Goal: Information Seeking & Learning: Check status

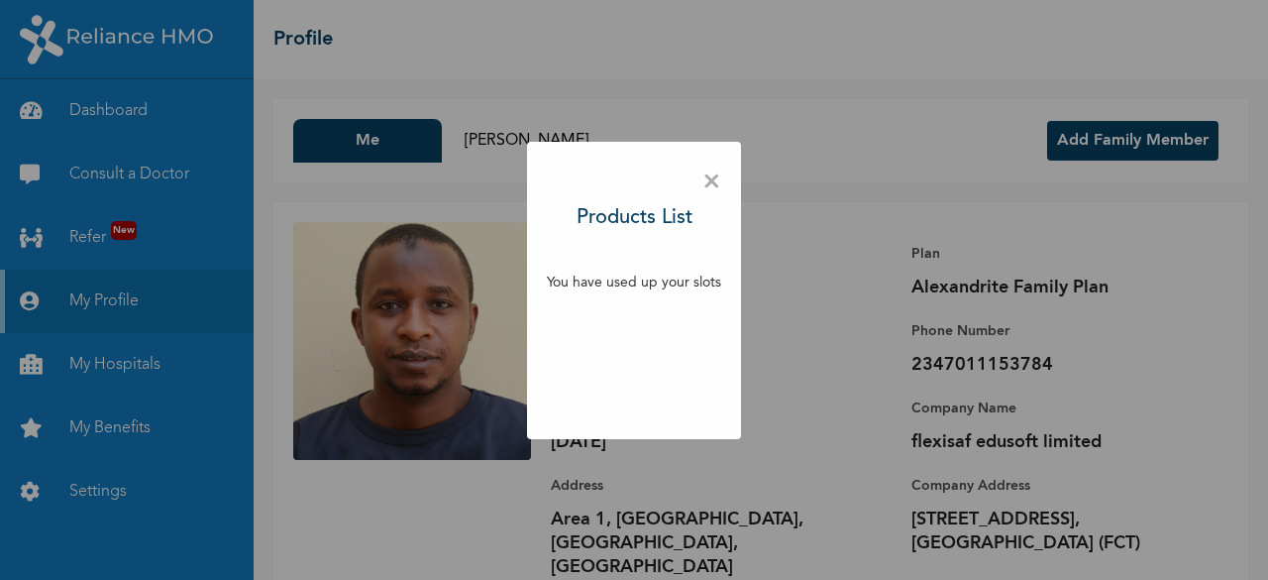
click at [714, 183] on span "×" at bounding box center [711, 182] width 19 height 42
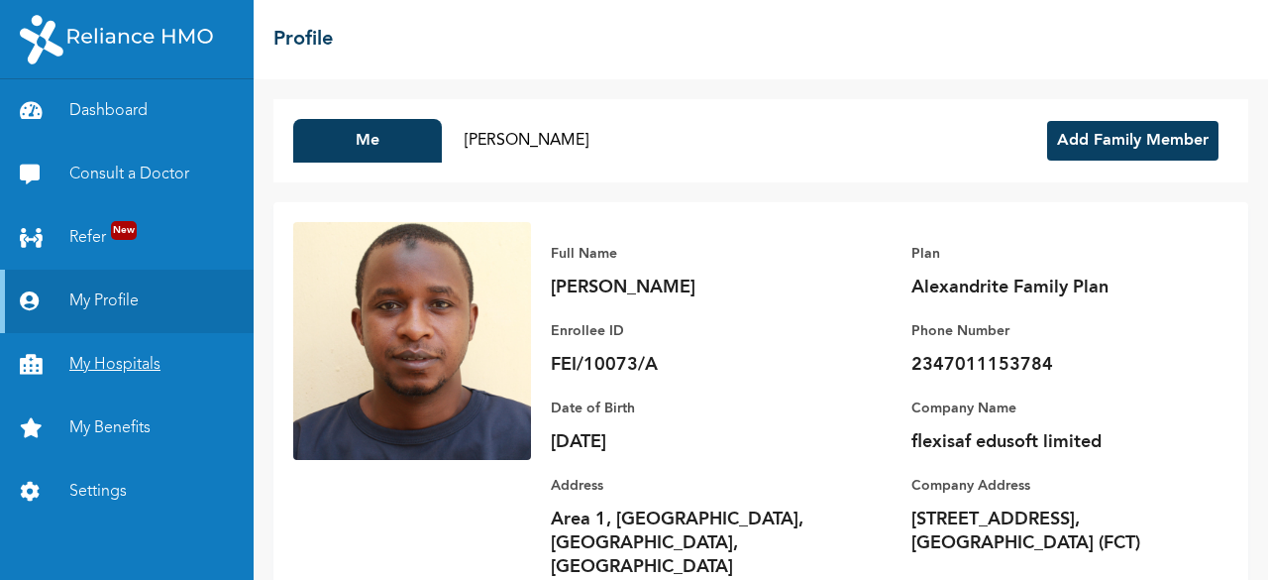
click at [124, 362] on link "My Hospitals" at bounding box center [127, 364] width 254 height 63
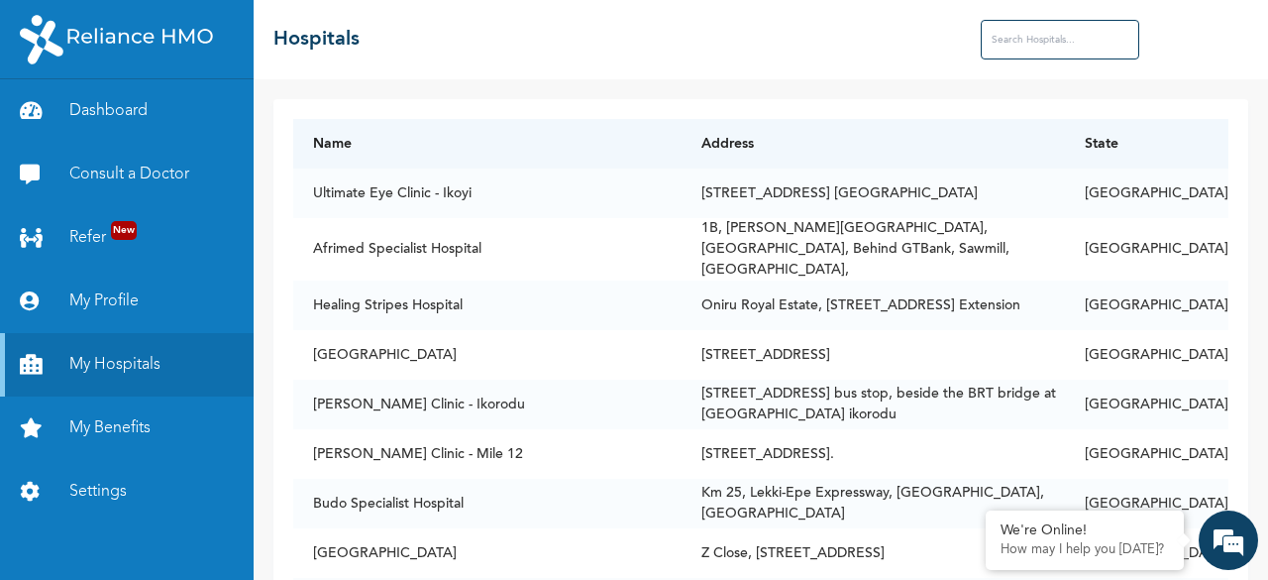
click at [1072, 20] on input "text" at bounding box center [1060, 40] width 159 height 40
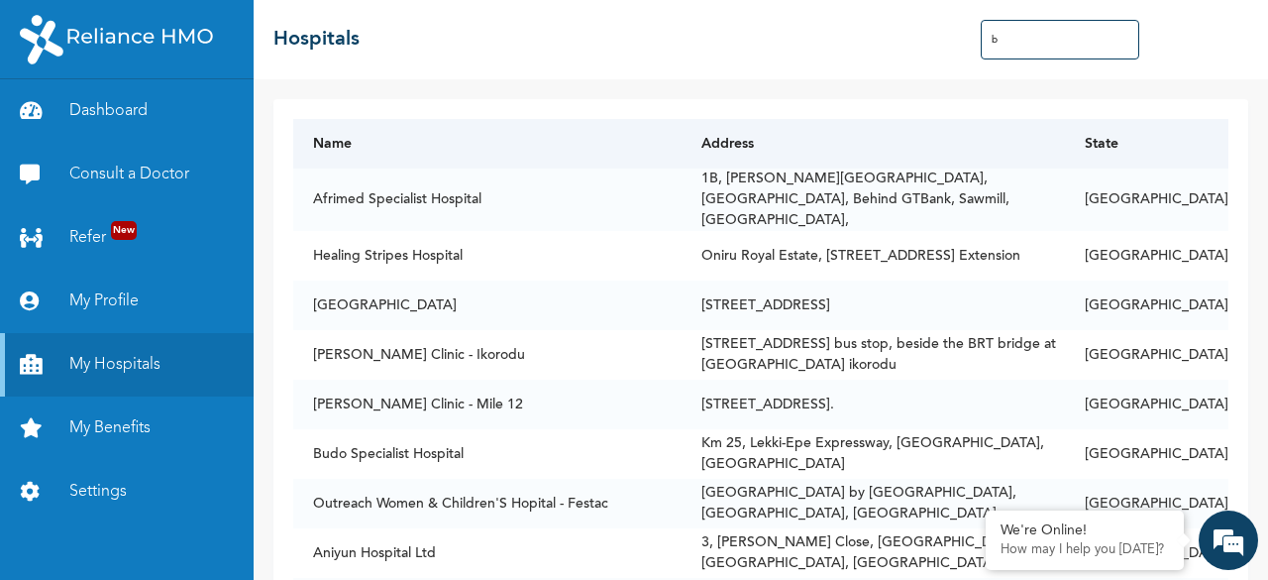
type input "Bauchi"
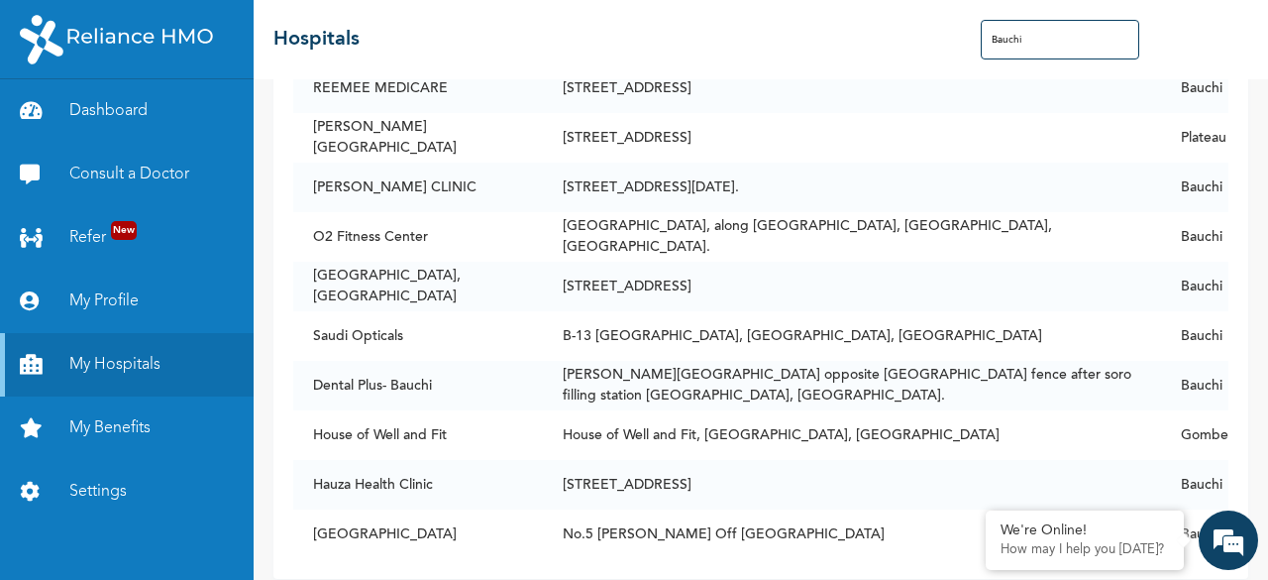
scroll to position [103, 0]
click at [105, 116] on link "Dashboard" at bounding box center [127, 110] width 254 height 63
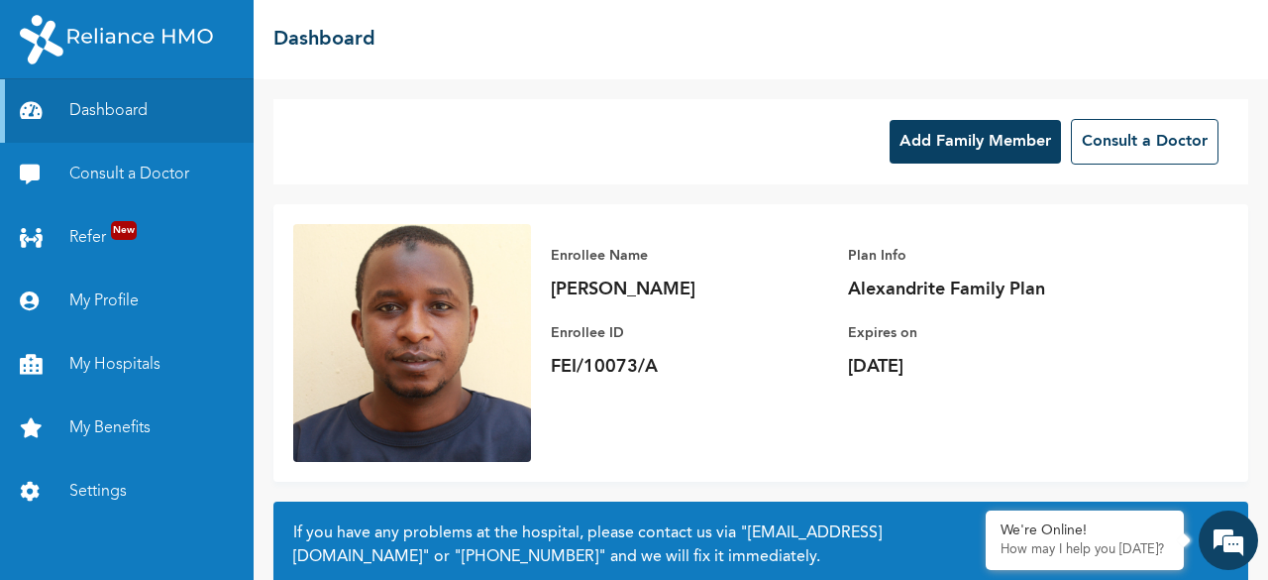
click at [974, 147] on button "Add Family Member" at bounding box center [975, 142] width 171 height 44
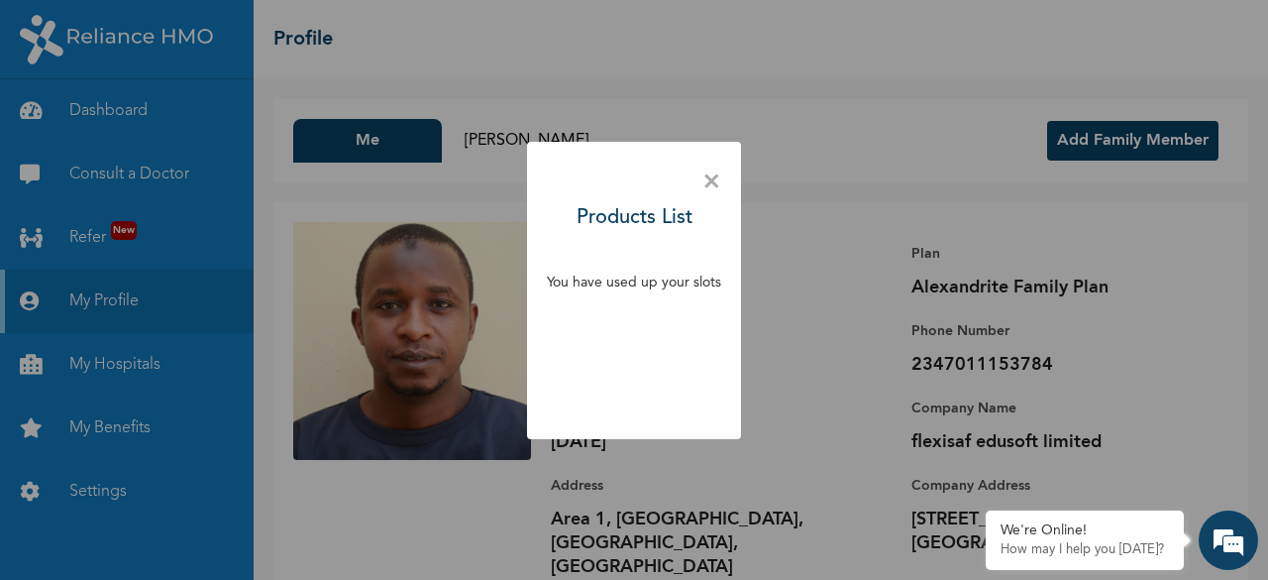
click at [715, 179] on span "×" at bounding box center [711, 182] width 19 height 42
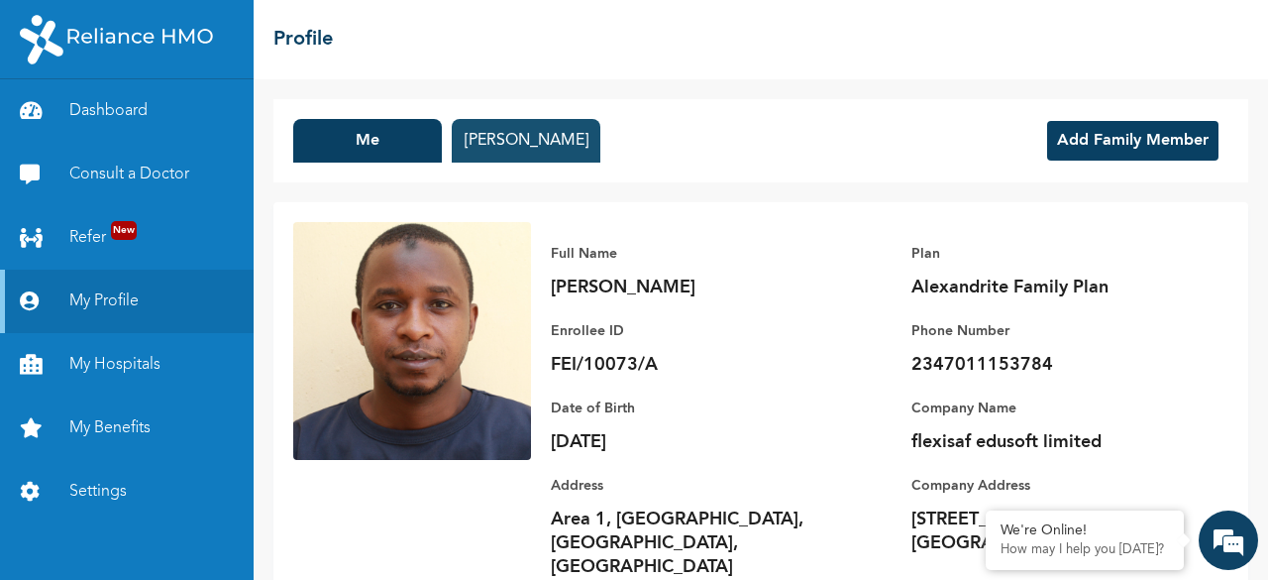
click at [478, 152] on button "[PERSON_NAME]" at bounding box center [526, 141] width 149 height 44
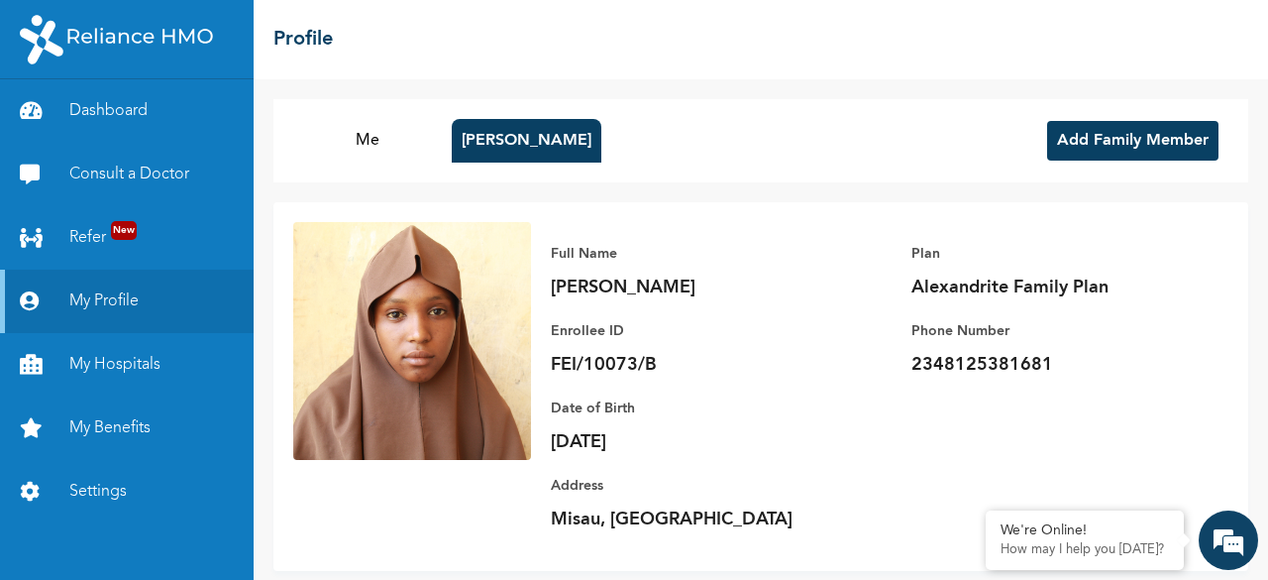
scroll to position [30, 0]
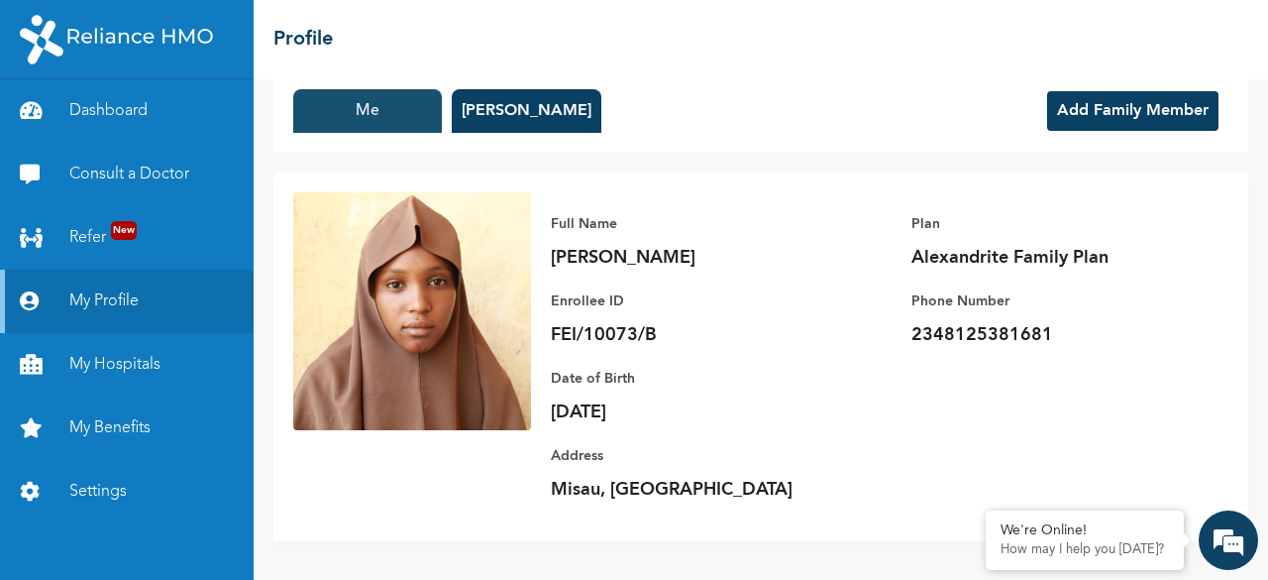
click at [369, 110] on button "Me" at bounding box center [367, 111] width 149 height 44
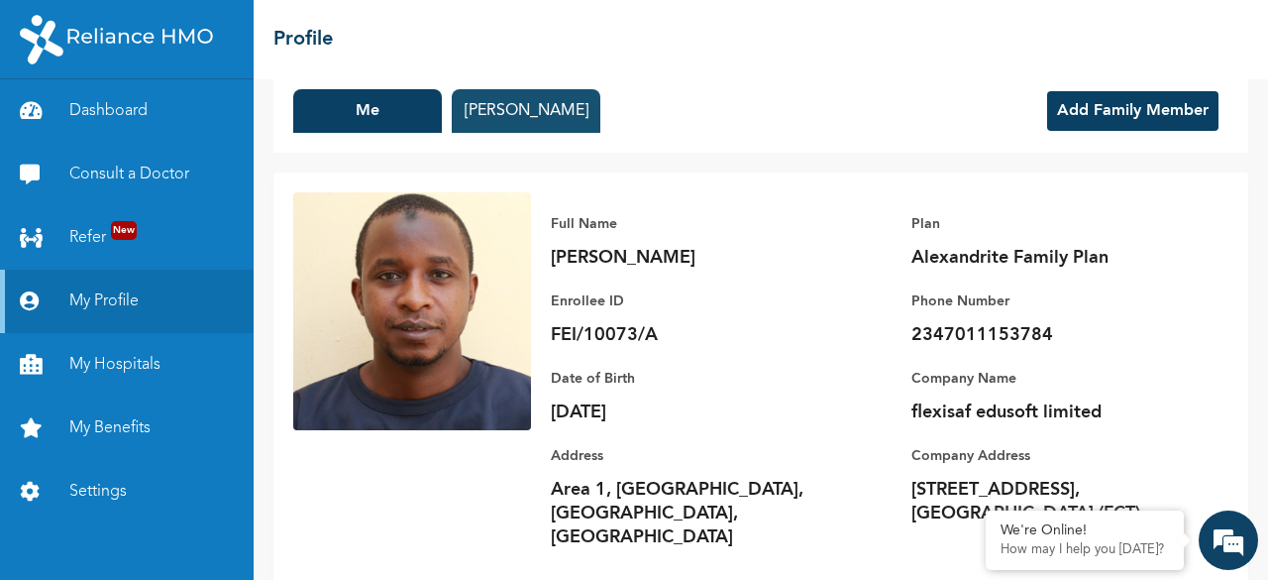
click at [517, 114] on button "[PERSON_NAME]" at bounding box center [526, 111] width 149 height 44
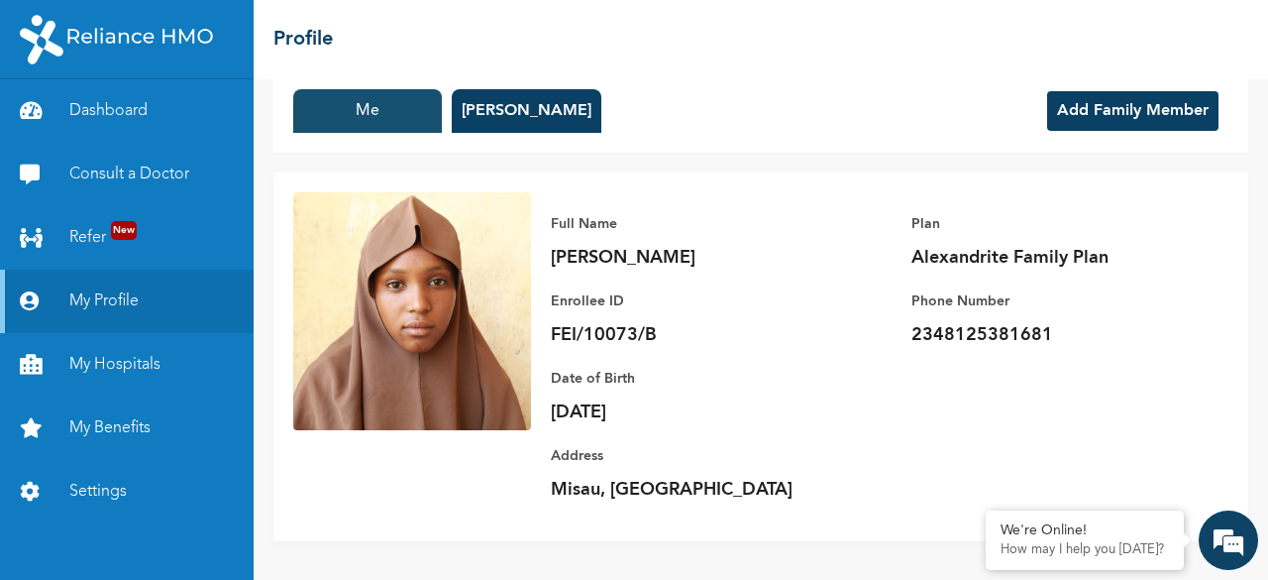
click at [365, 122] on button "Me" at bounding box center [367, 111] width 149 height 44
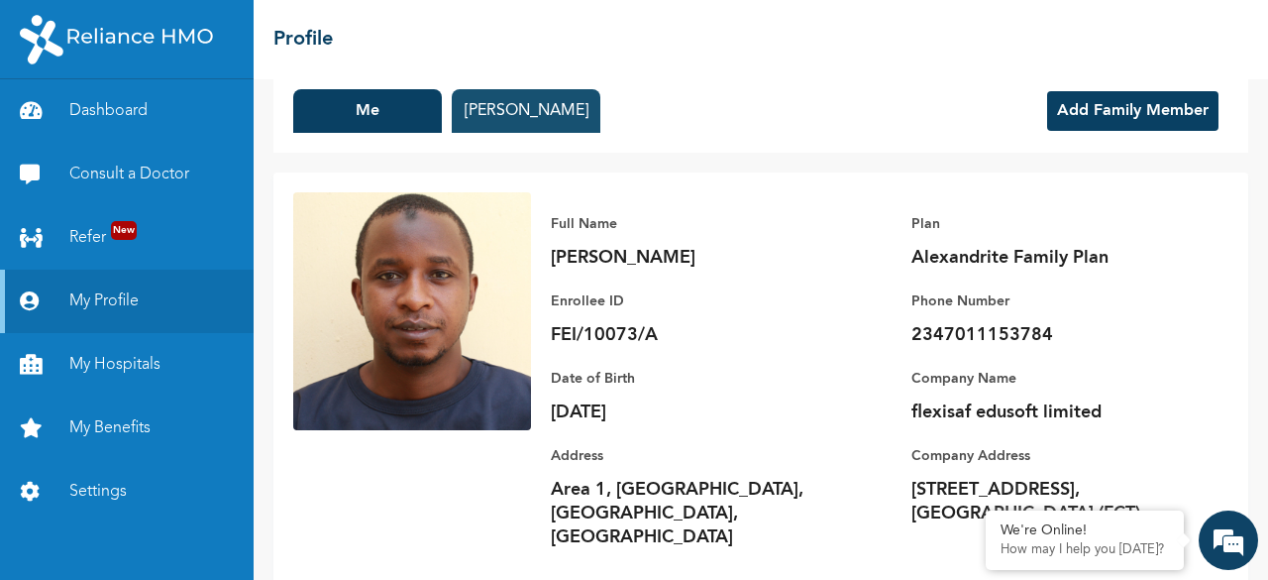
click at [503, 124] on button "[PERSON_NAME]" at bounding box center [526, 111] width 149 height 44
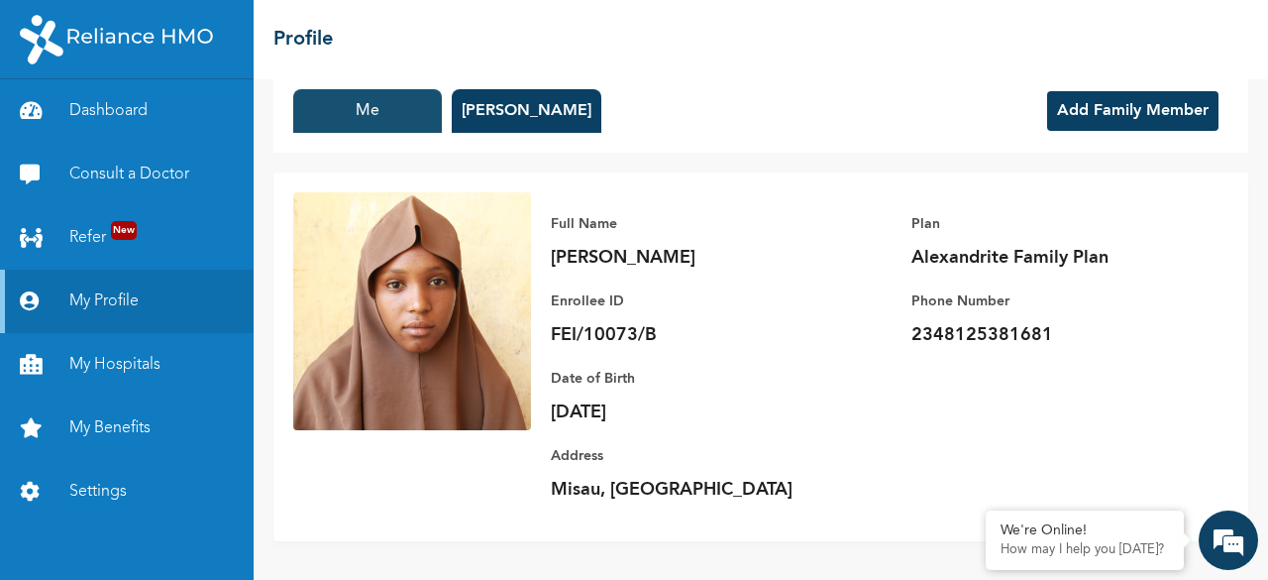
click at [399, 116] on button "Me" at bounding box center [367, 111] width 149 height 44
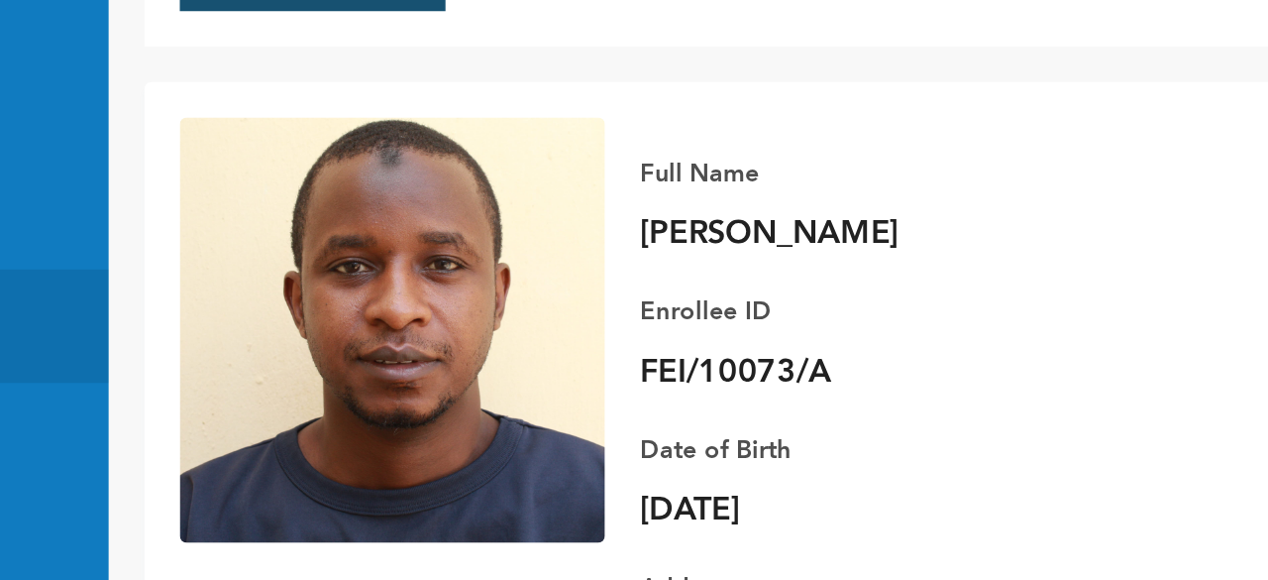
scroll to position [46, 0]
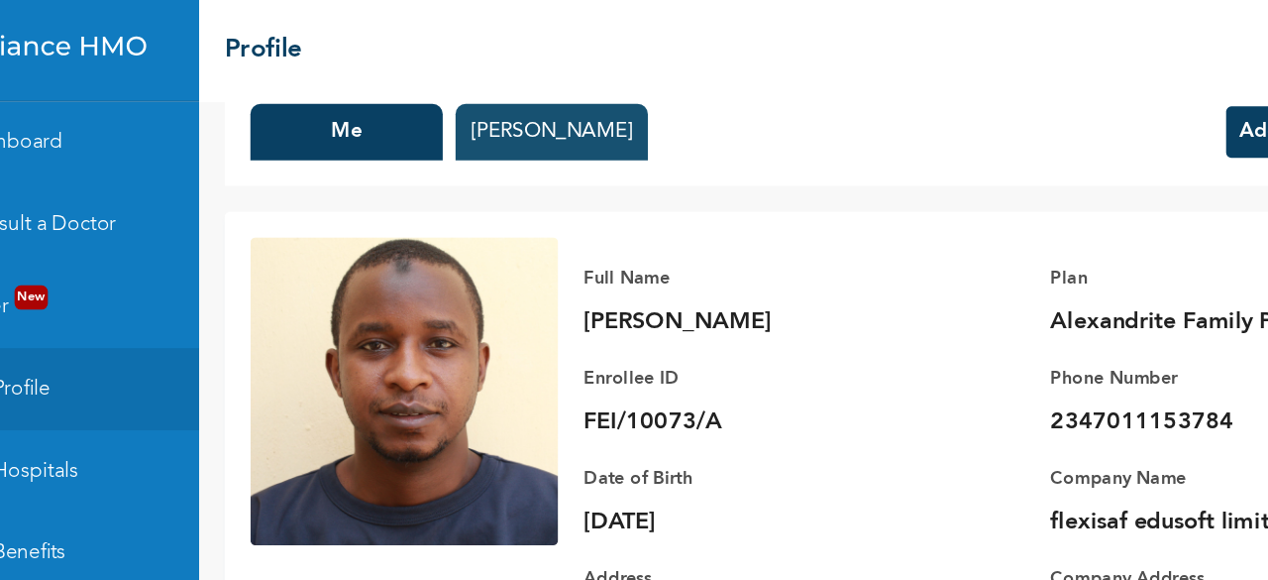
click at [495, 115] on button "[PERSON_NAME]" at bounding box center [526, 103] width 149 height 44
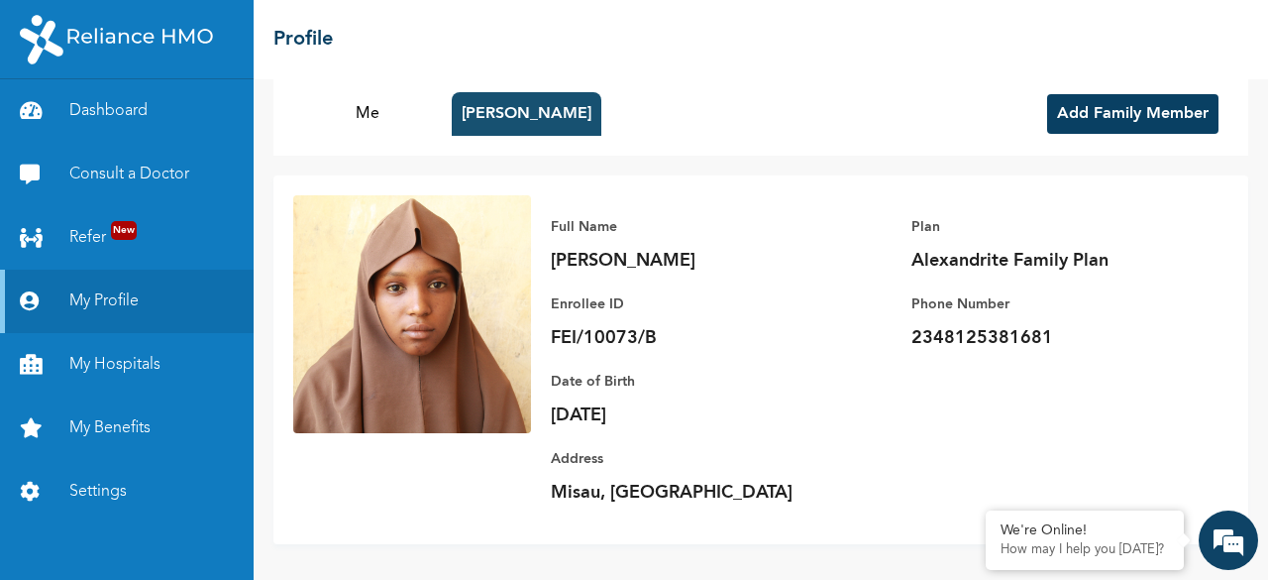
scroll to position [30, 0]
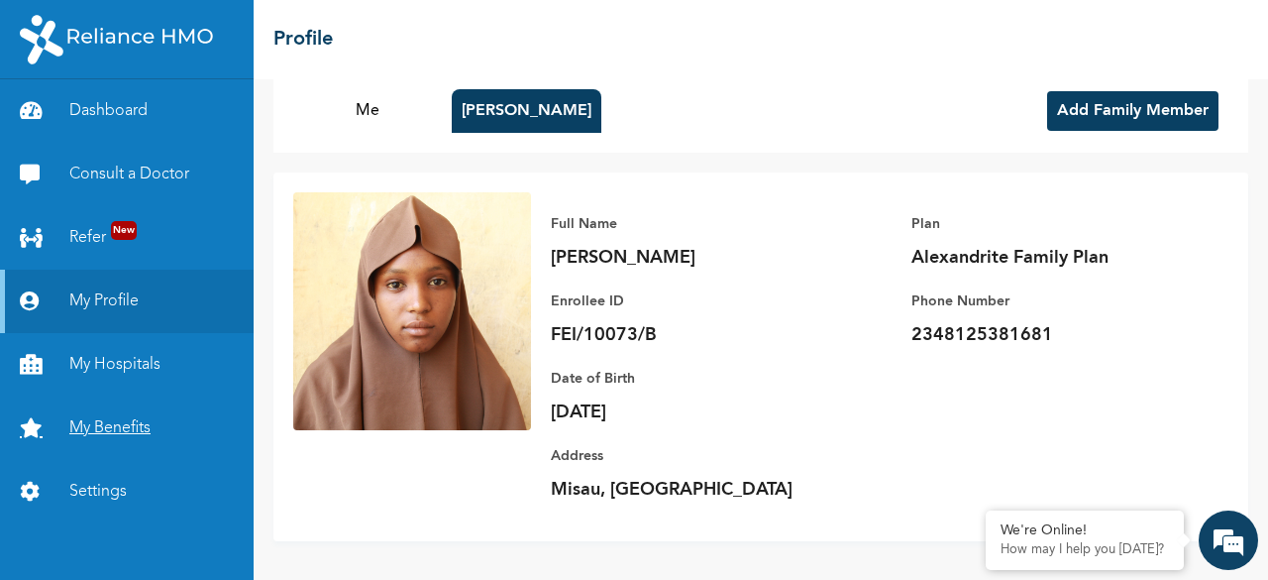
click at [87, 431] on link "My Benefits" at bounding box center [127, 427] width 254 height 63
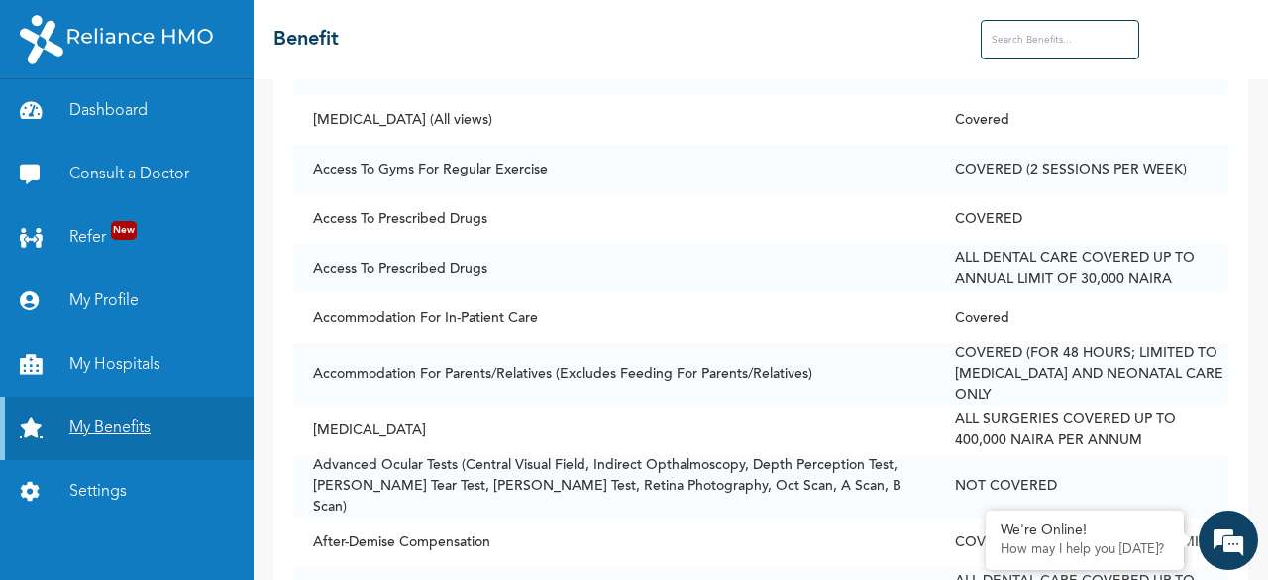
scroll to position [304, 0]
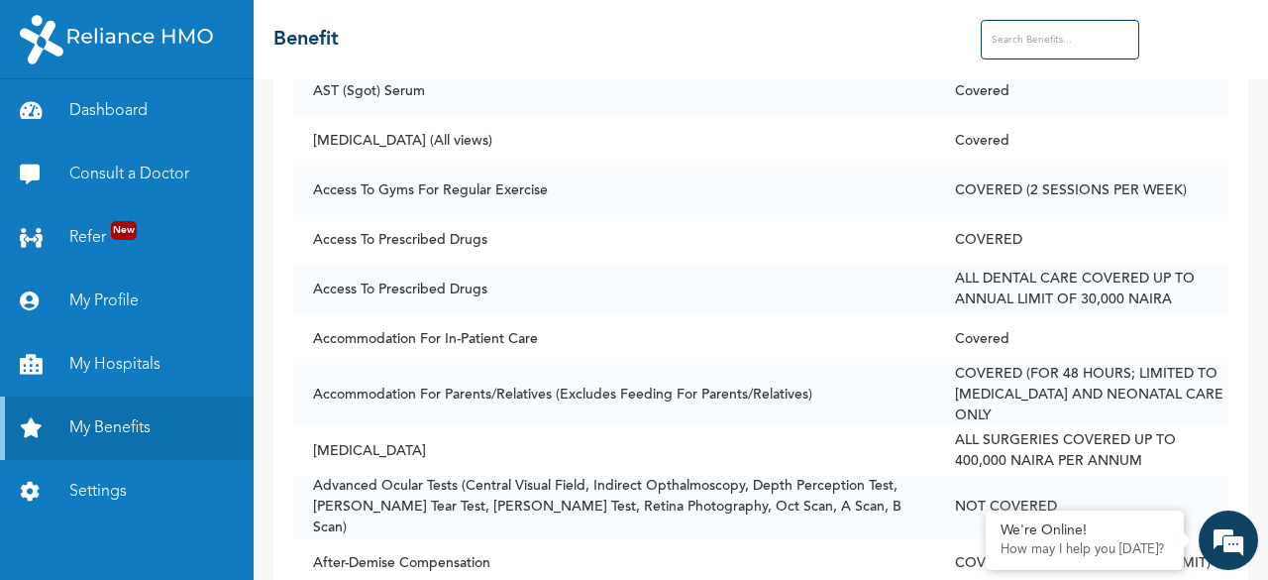
click at [1059, 43] on input "text" at bounding box center [1060, 40] width 159 height 40
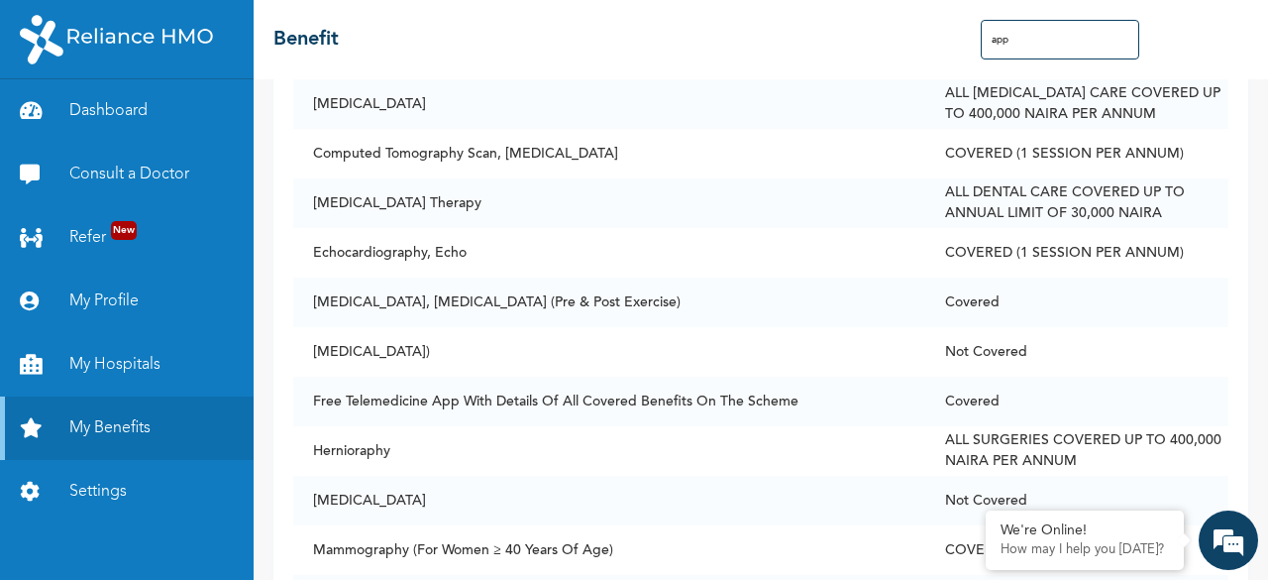
scroll to position [0, 0]
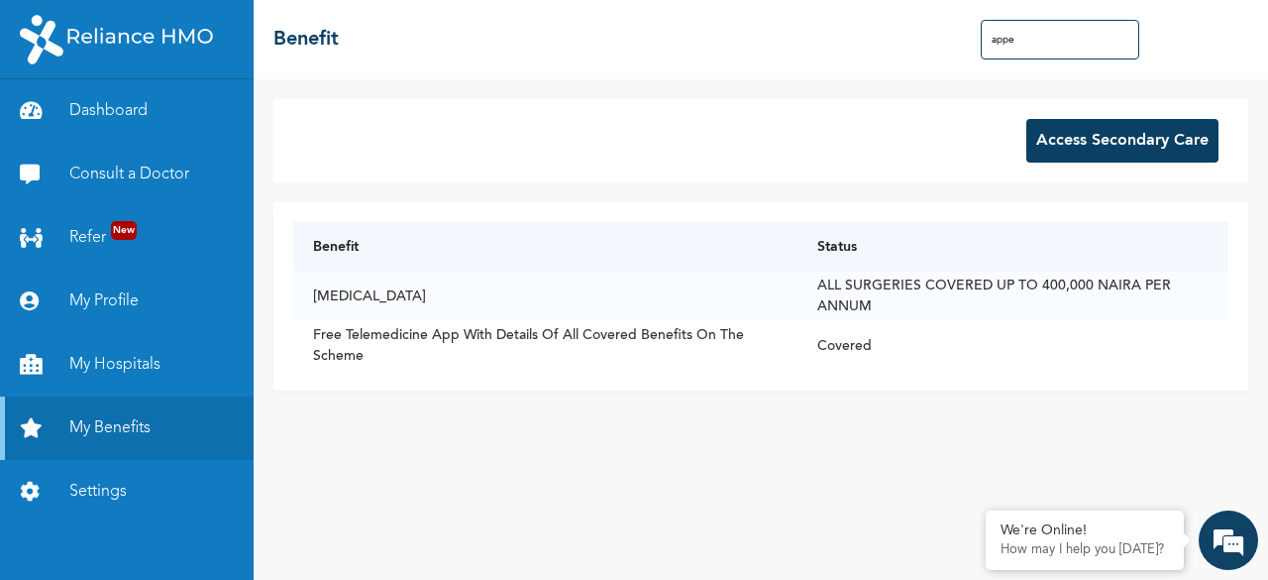
type input "appen"
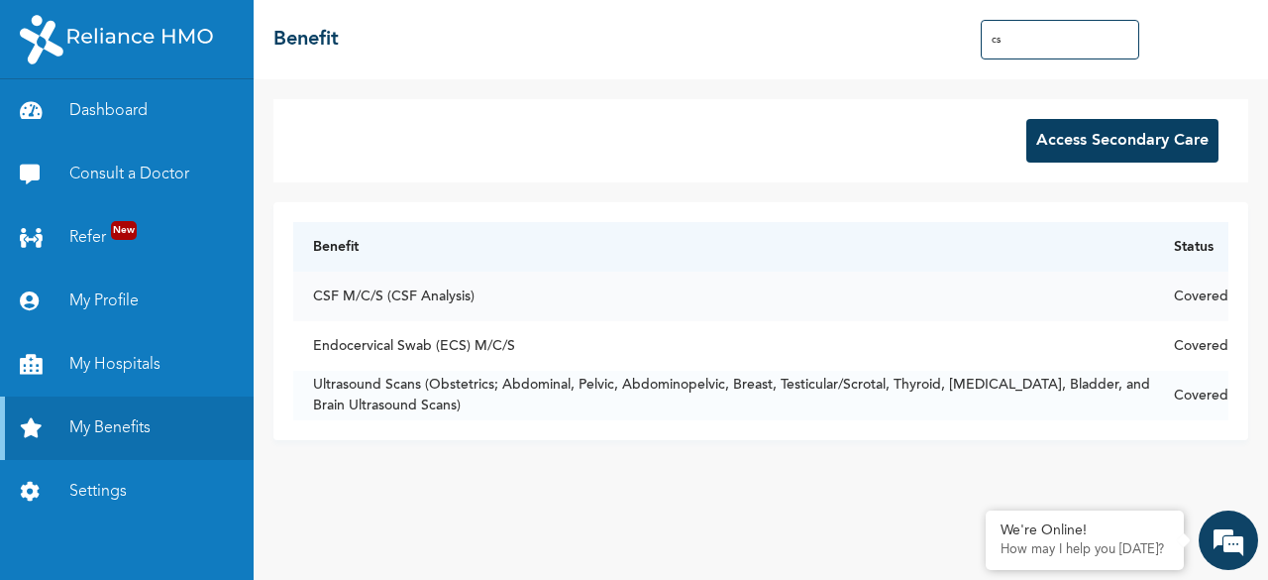
type input "c"
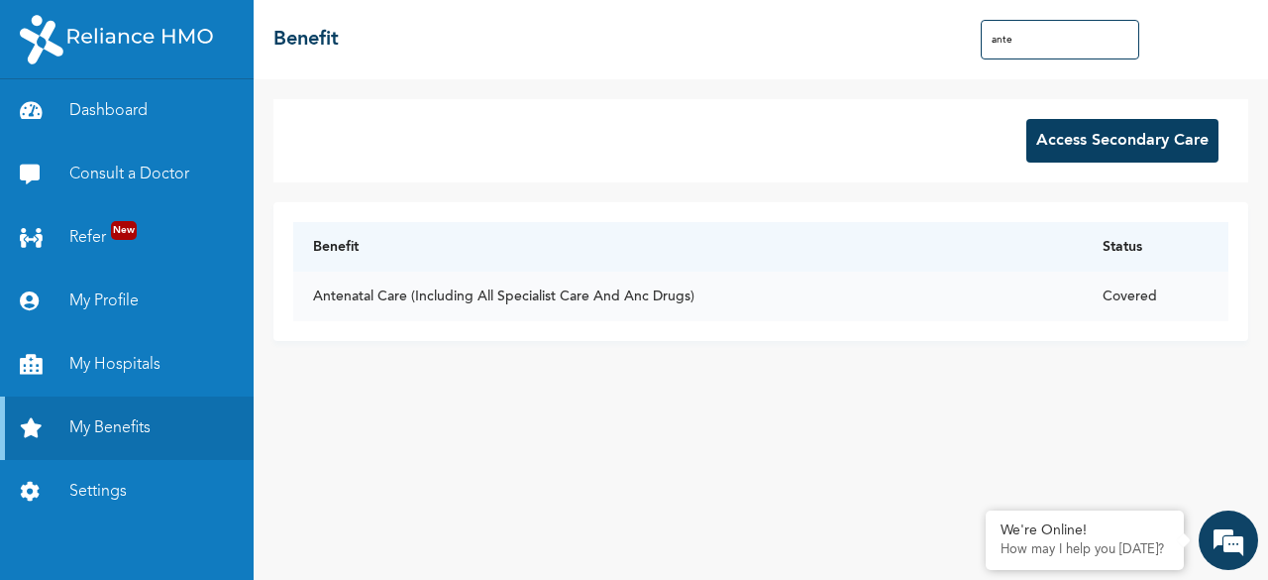
click at [688, 299] on td "Antenatal Care (Including All Specialist Care And Anc Drugs)" at bounding box center [688, 296] width 790 height 50
click at [1267, 280] on div "Access Secondary Care Benefit Status Antenatal Care (Including All Specialist C…" at bounding box center [761, 329] width 1015 height 500
click at [941, 148] on div "Access Secondary Care" at bounding box center [760, 140] width 975 height 83
click at [1040, 43] on input "ante" at bounding box center [1060, 40] width 159 height 40
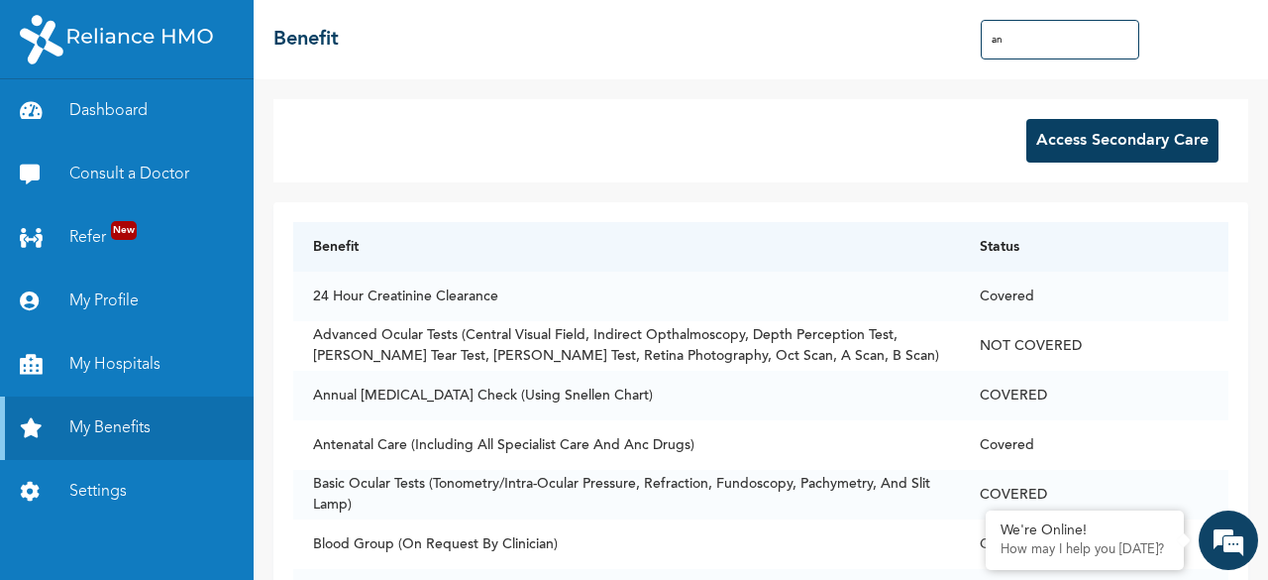
type input "a"
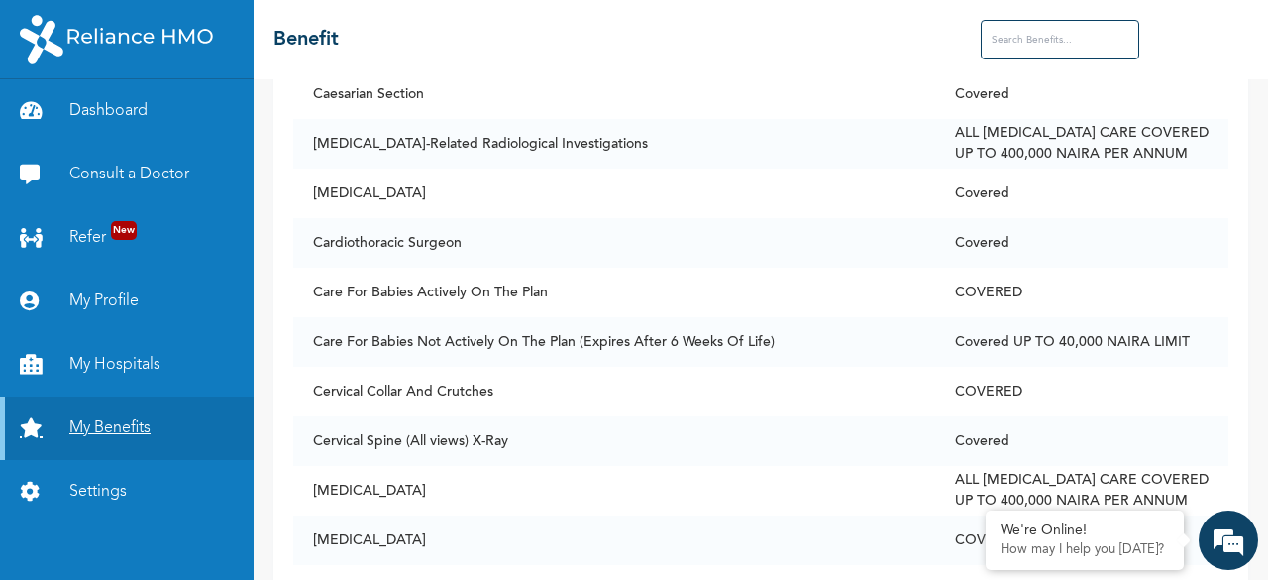
scroll to position [2056, 0]
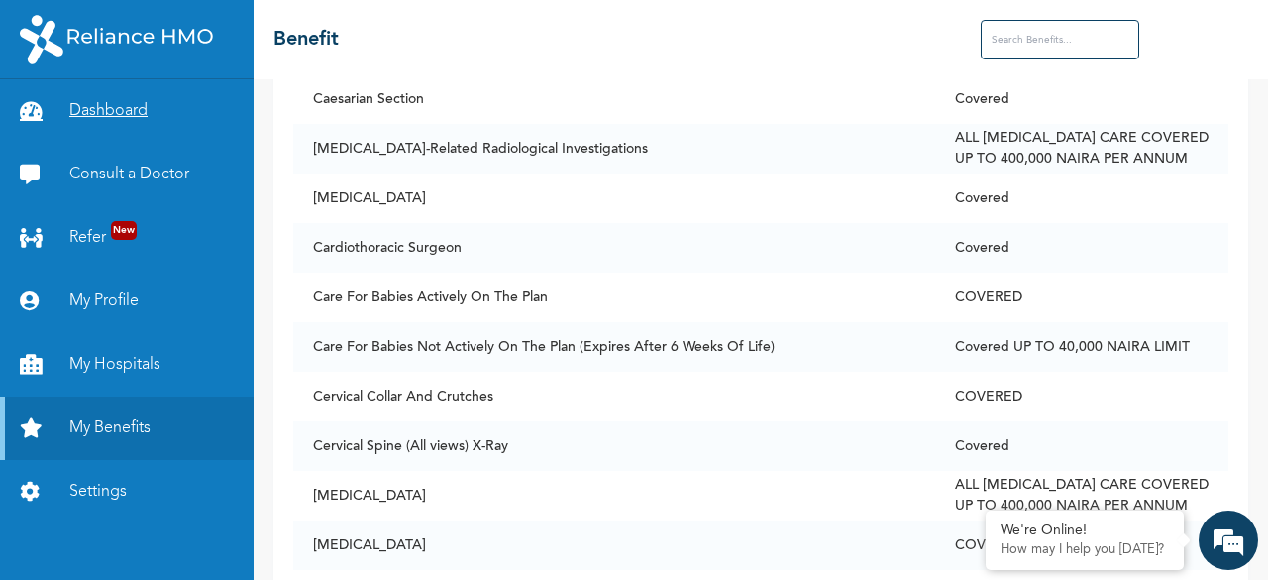
click at [115, 127] on link "Dashboard" at bounding box center [127, 110] width 254 height 63
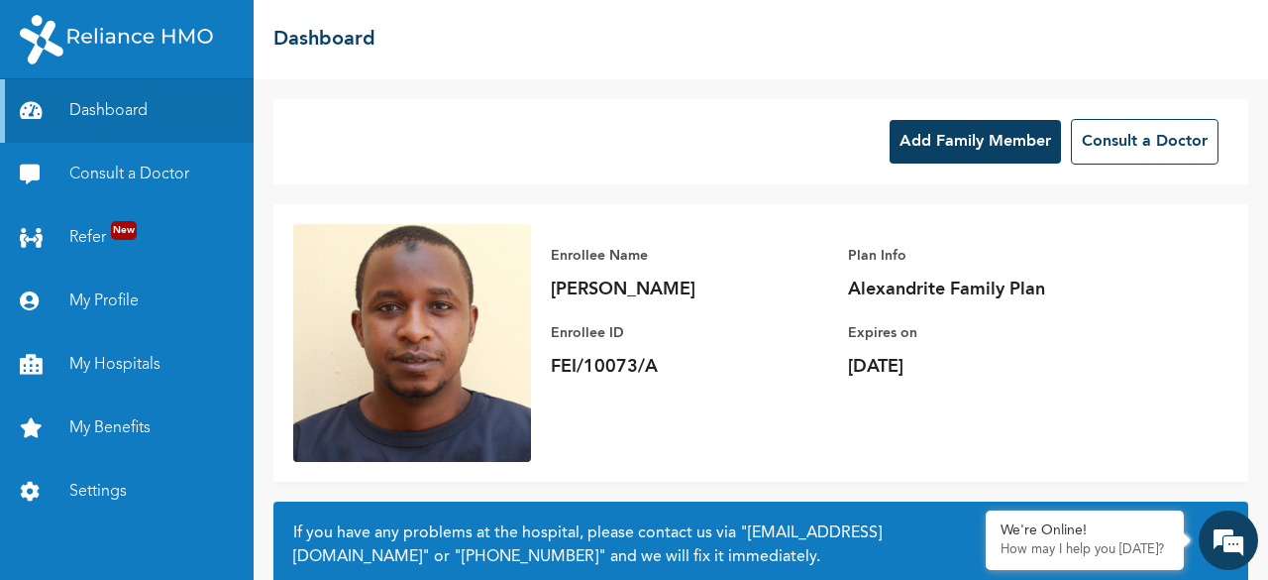
click at [936, 142] on button "Add Family Member" at bounding box center [975, 142] width 171 height 44
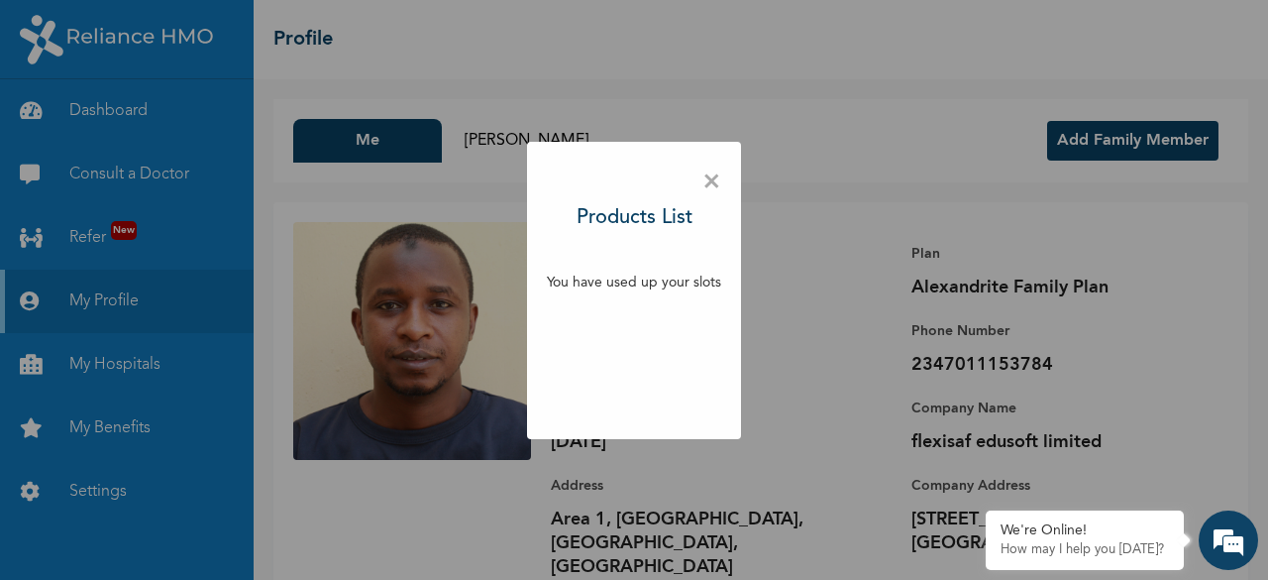
click at [711, 186] on span "×" at bounding box center [711, 182] width 19 height 42
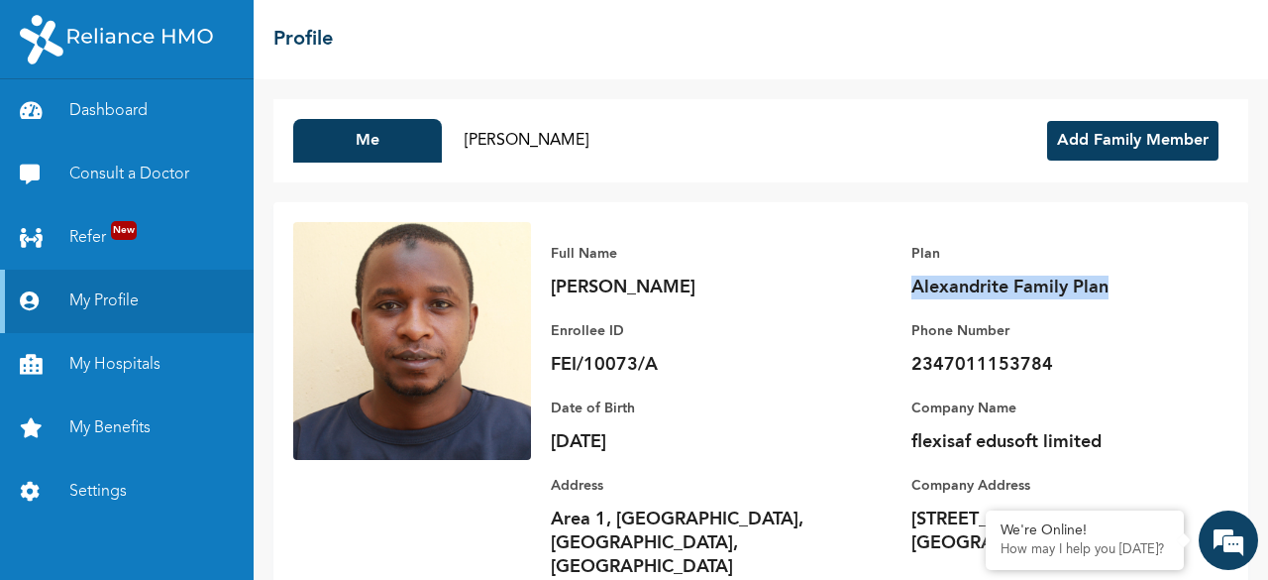
drag, startPoint x: 895, startPoint y: 289, endPoint x: 1090, endPoint y: 286, distance: 195.2
click at [1090, 286] on div "Full Name [PERSON_NAME] Enrollee ID FEI/10073/A Plan Alexandrite Family Plan Ph…" at bounding box center [880, 410] width 698 height 376
click at [1136, 290] on p "Alexandrite Family Plan" at bounding box center [1050, 287] width 277 height 24
click at [1055, 135] on button "Add Family Member" at bounding box center [1132, 141] width 171 height 40
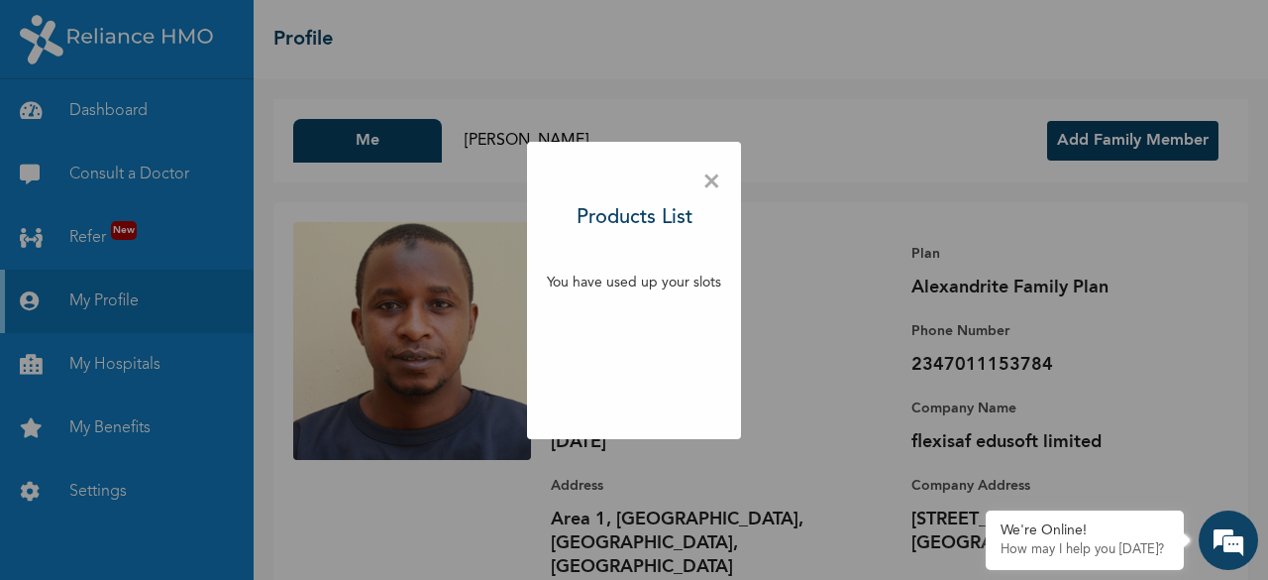
click at [710, 186] on span "×" at bounding box center [711, 182] width 19 height 42
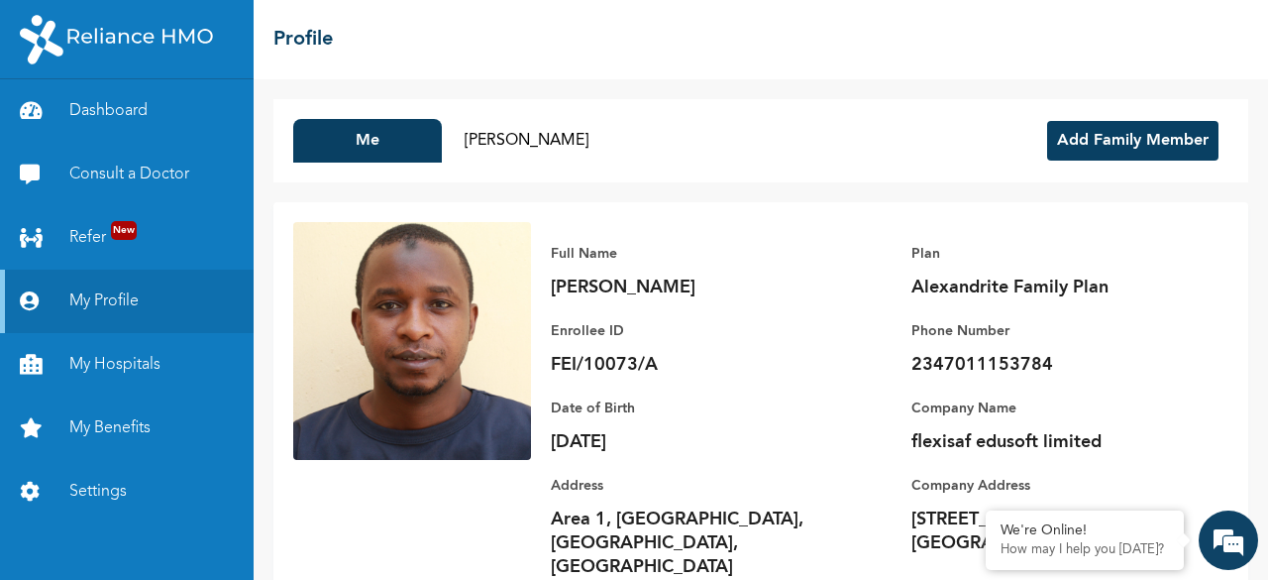
click at [1102, 161] on div "Add Family Member" at bounding box center [1132, 141] width 191 height 44
click at [1098, 148] on button "Add Family Member" at bounding box center [1132, 141] width 171 height 40
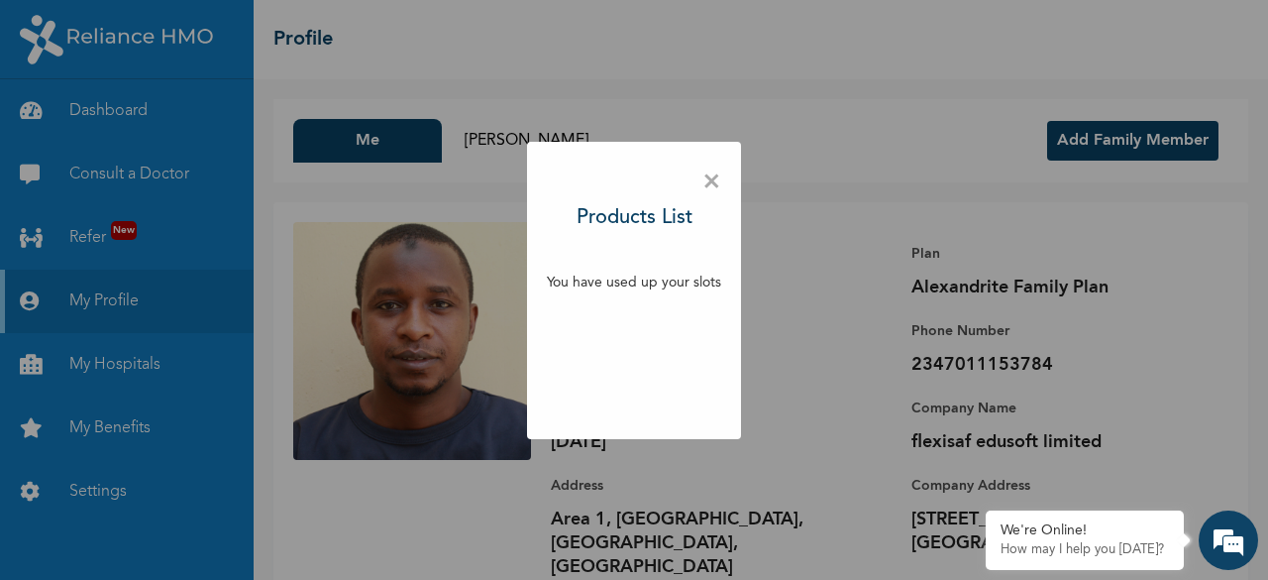
click at [716, 184] on span "×" at bounding box center [711, 182] width 19 height 42
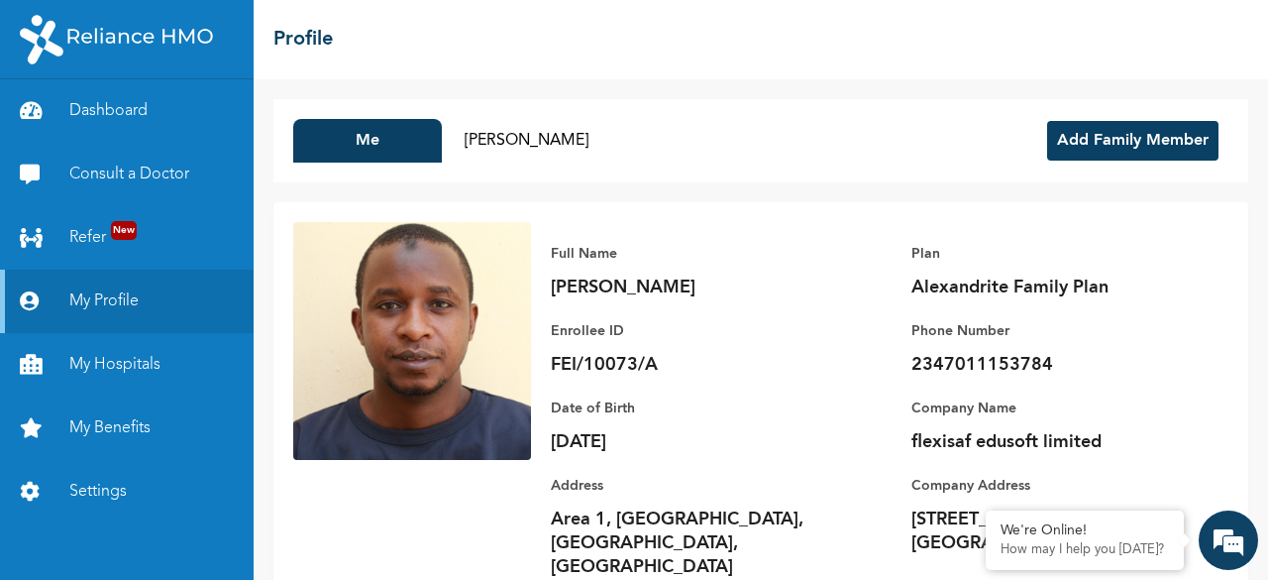
click at [1088, 142] on button "Add Family Member" at bounding box center [1132, 141] width 171 height 40
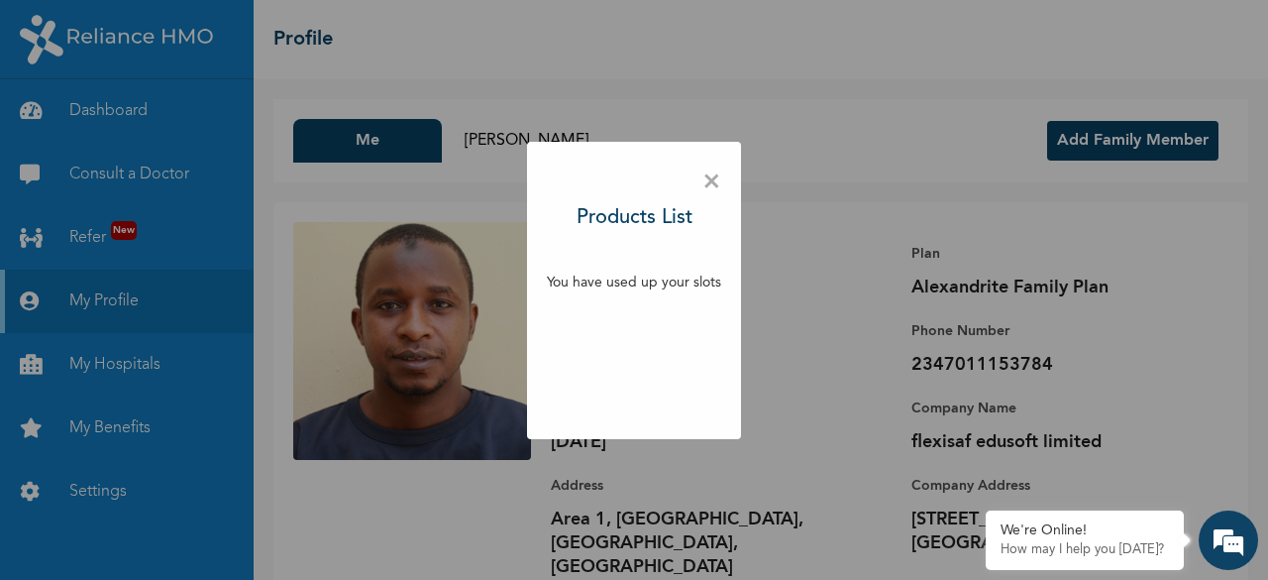
click at [710, 193] on span "×" at bounding box center [711, 182] width 19 height 42
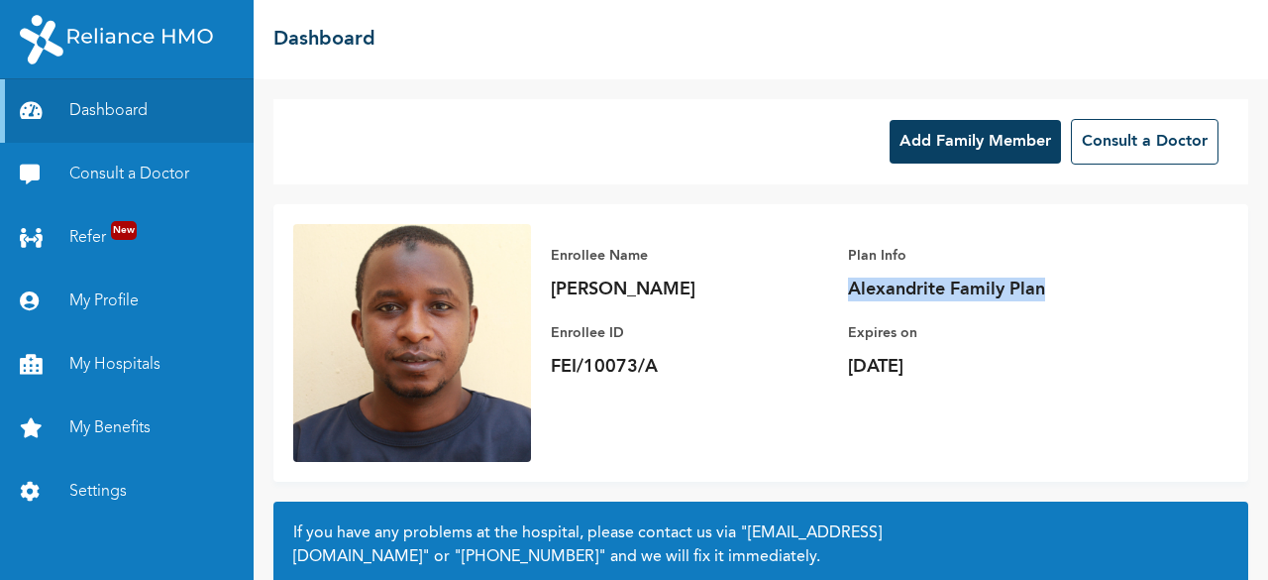
drag, startPoint x: 848, startPoint y: 294, endPoint x: 1043, endPoint y: 296, distance: 195.2
click at [1043, 296] on div "Enrollee Name Aminu Saeed Haruna Enrollee ID FEI/10073/A Plan Info Alexandrite …" at bounding box center [848, 311] width 634 height 174
copy p "Alexandrite Family Plan"
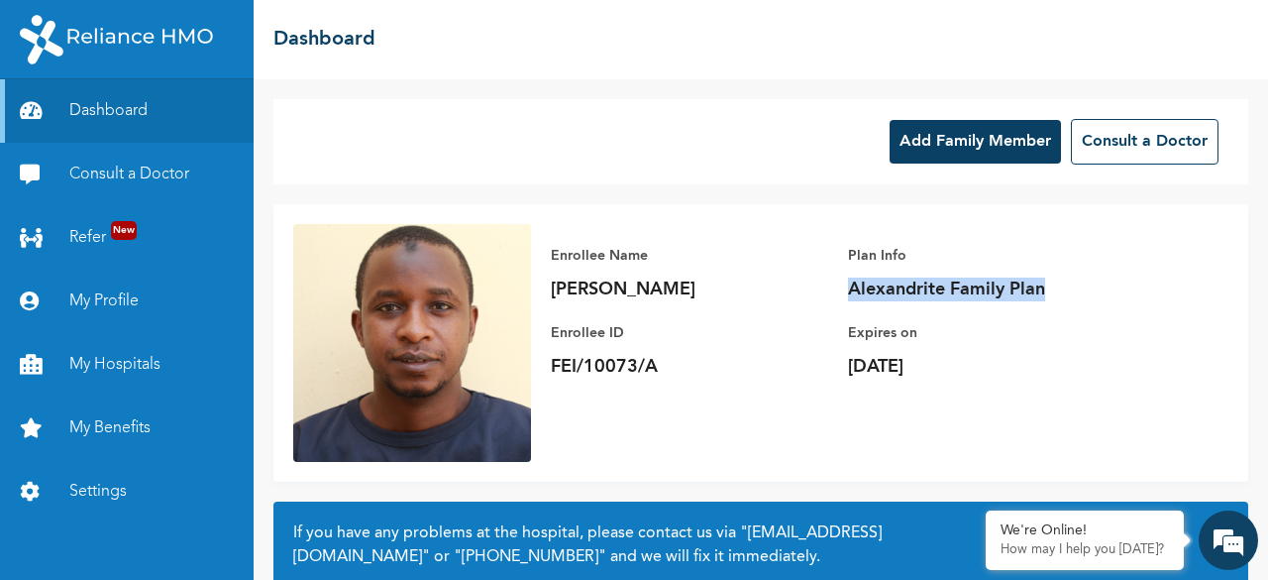
click at [1064, 274] on div "Plan Info Alexandrite Family Plan" at bounding box center [986, 272] width 277 height 57
click at [985, 141] on button "Add Family Member" at bounding box center [975, 142] width 171 height 44
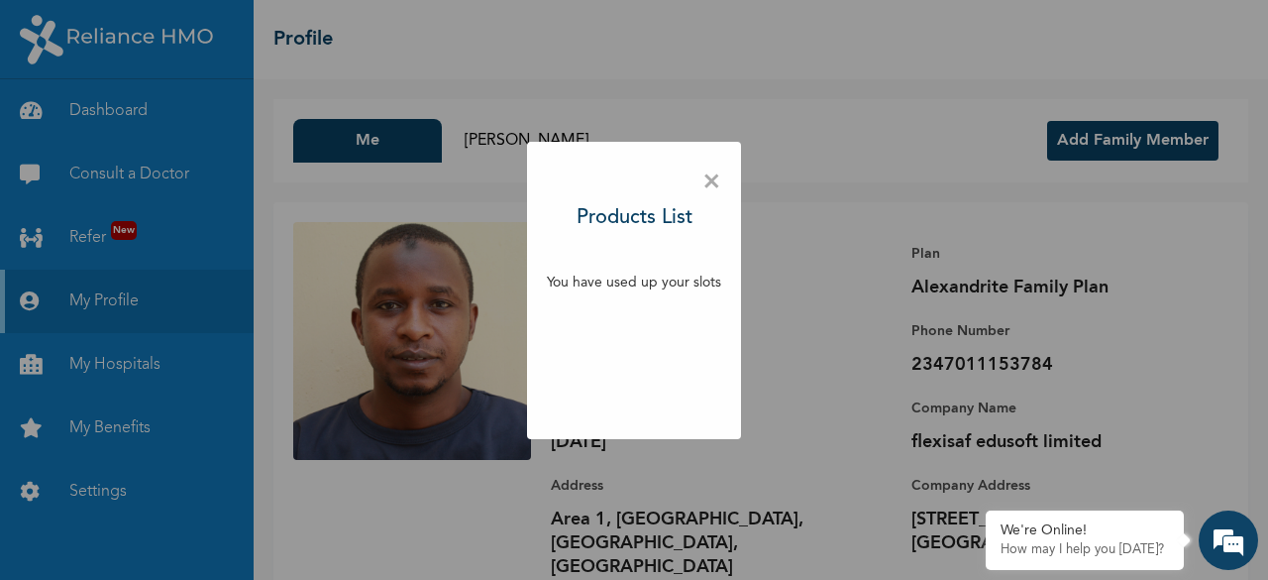
click at [712, 177] on span "×" at bounding box center [711, 182] width 19 height 42
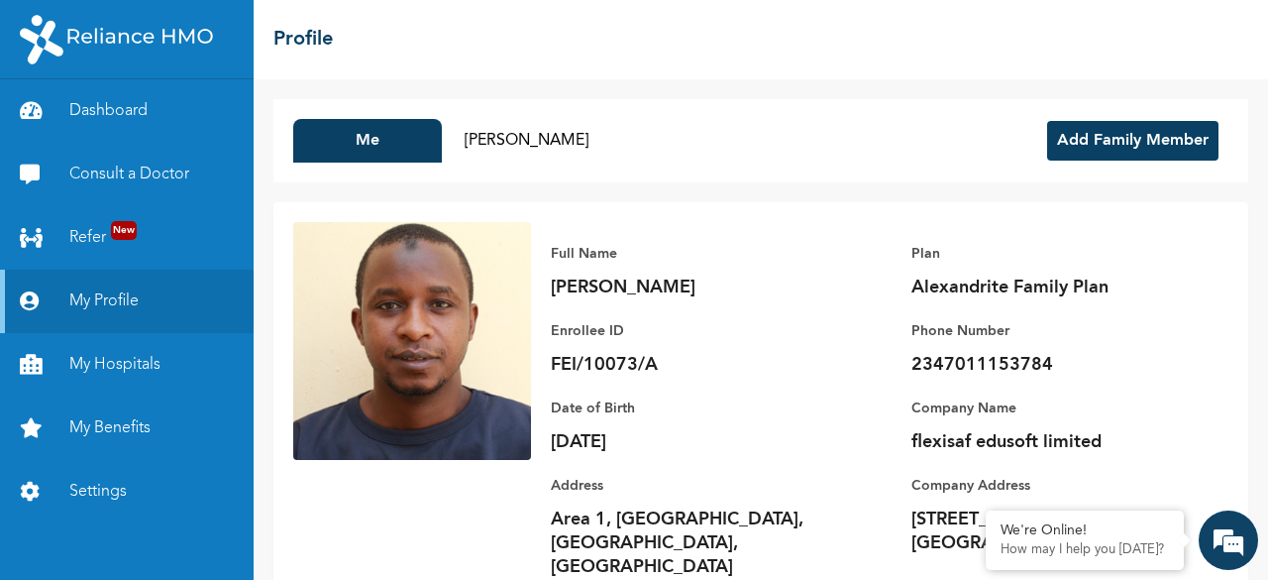
click at [1132, 153] on button "Add Family Member" at bounding box center [1132, 141] width 171 height 40
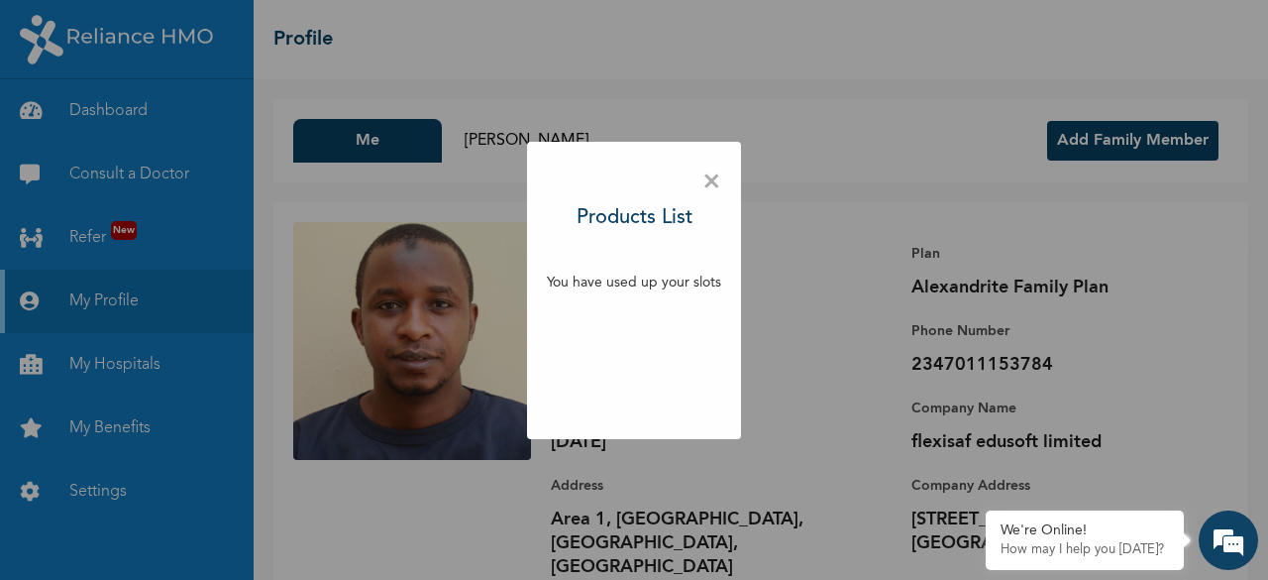
click at [713, 179] on span "×" at bounding box center [711, 182] width 19 height 42
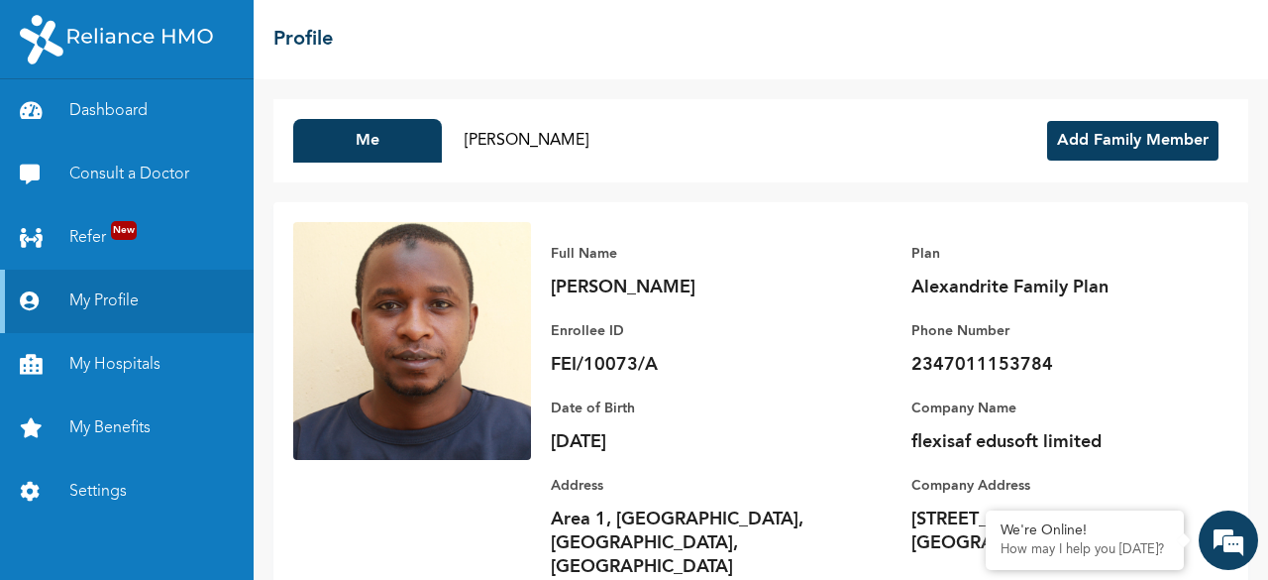
click at [617, 366] on p "FEI/10073/A" at bounding box center [689, 365] width 277 height 24
click at [660, 366] on p "FEI/10073/A" at bounding box center [689, 365] width 277 height 24
drag, startPoint x: 661, startPoint y: 366, endPoint x: 560, endPoint y: 364, distance: 101.1
click at [560, 364] on p "FEI/10073/A" at bounding box center [689, 365] width 277 height 24
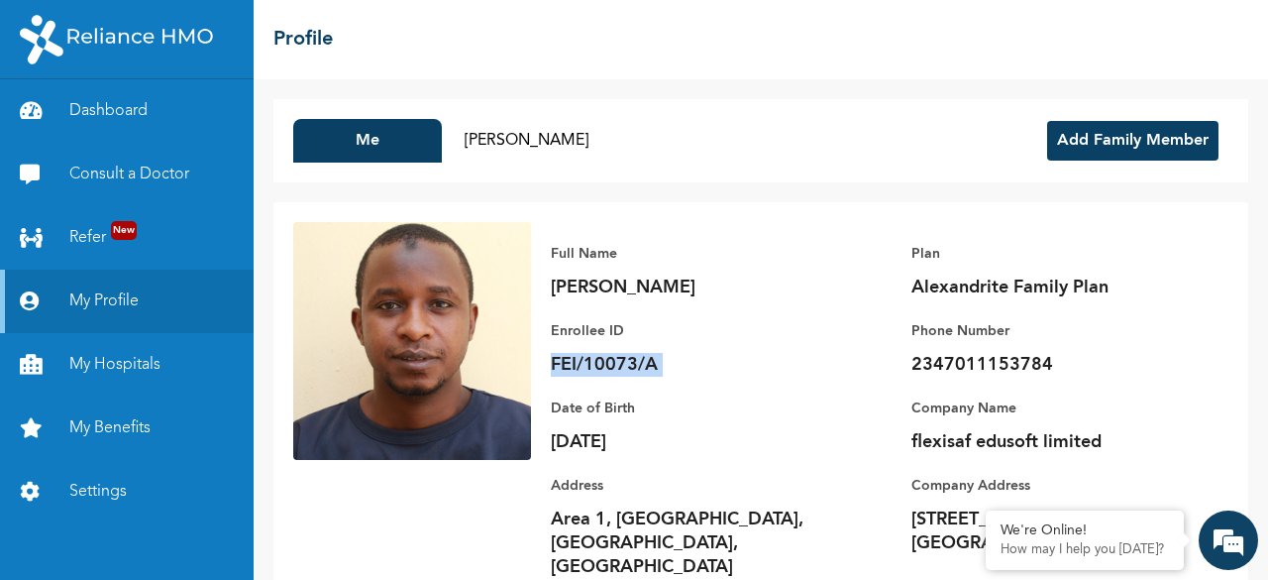
copy p "FEI/10073/A"
click at [696, 381] on div "Date of Birth 1994-05-24 Address Area 1, Misau LGA, Bauchi State, Bauchi" at bounding box center [689, 477] width 277 height 202
